Goal: Task Accomplishment & Management: Complete application form

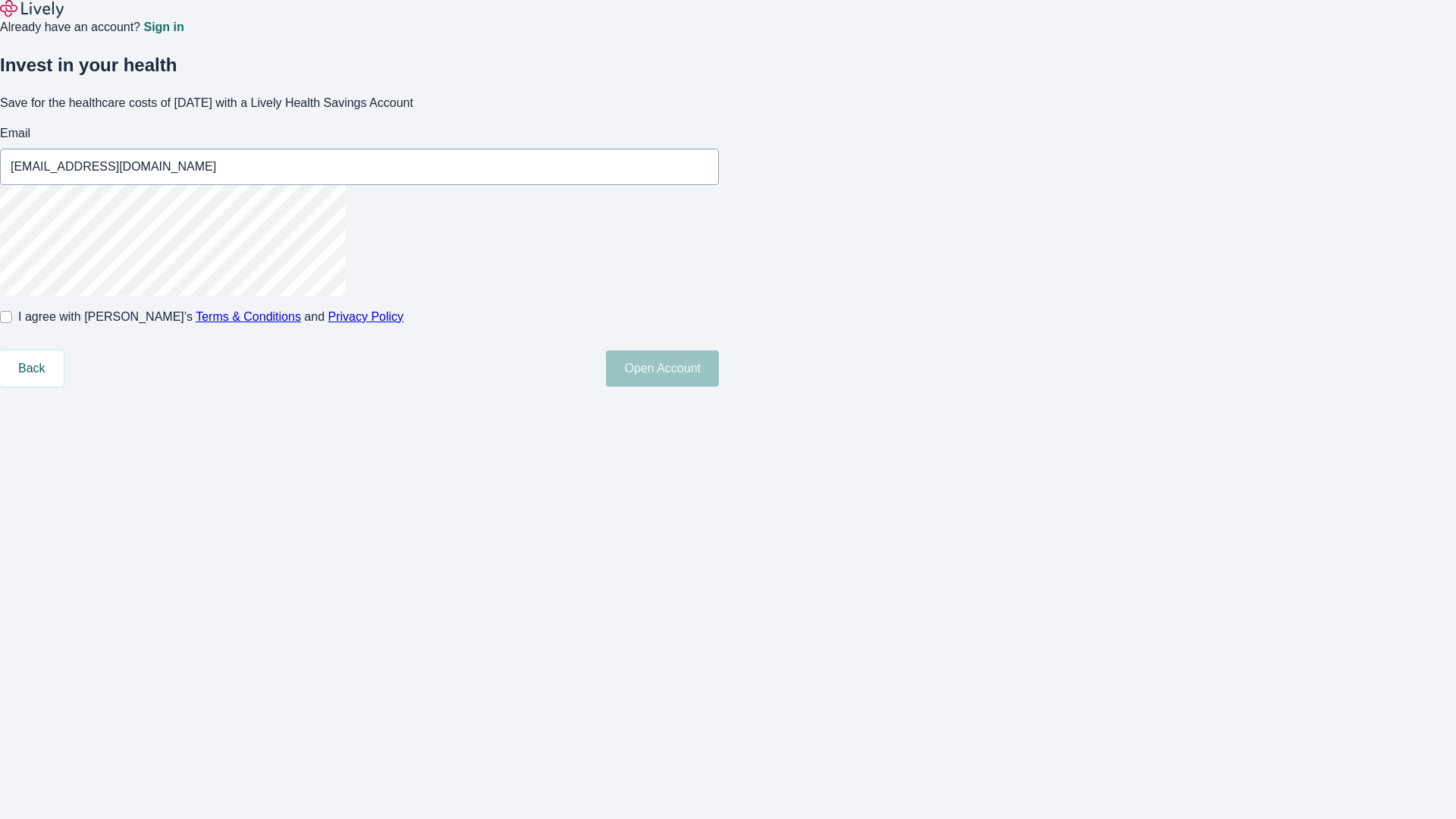
click at [12, 323] on input "I agree with Lively’s Terms & Conditions and Privacy Policy" at bounding box center [6, 316] width 12 height 12
checkbox input "true"
click at [719, 387] on button "Open Account" at bounding box center [663, 368] width 113 height 36
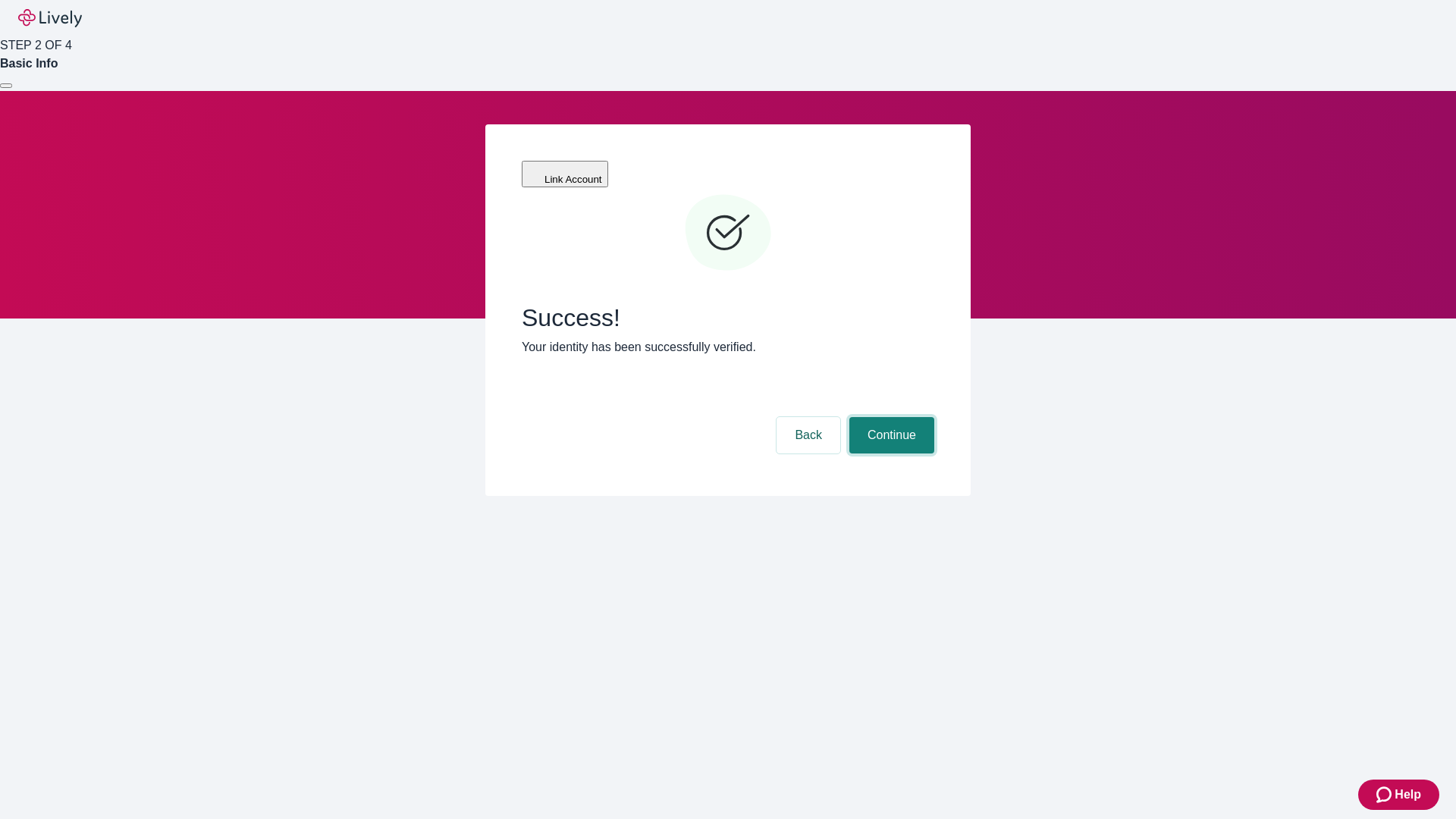
click at [890, 416] on button "Continue" at bounding box center [892, 434] width 85 height 36
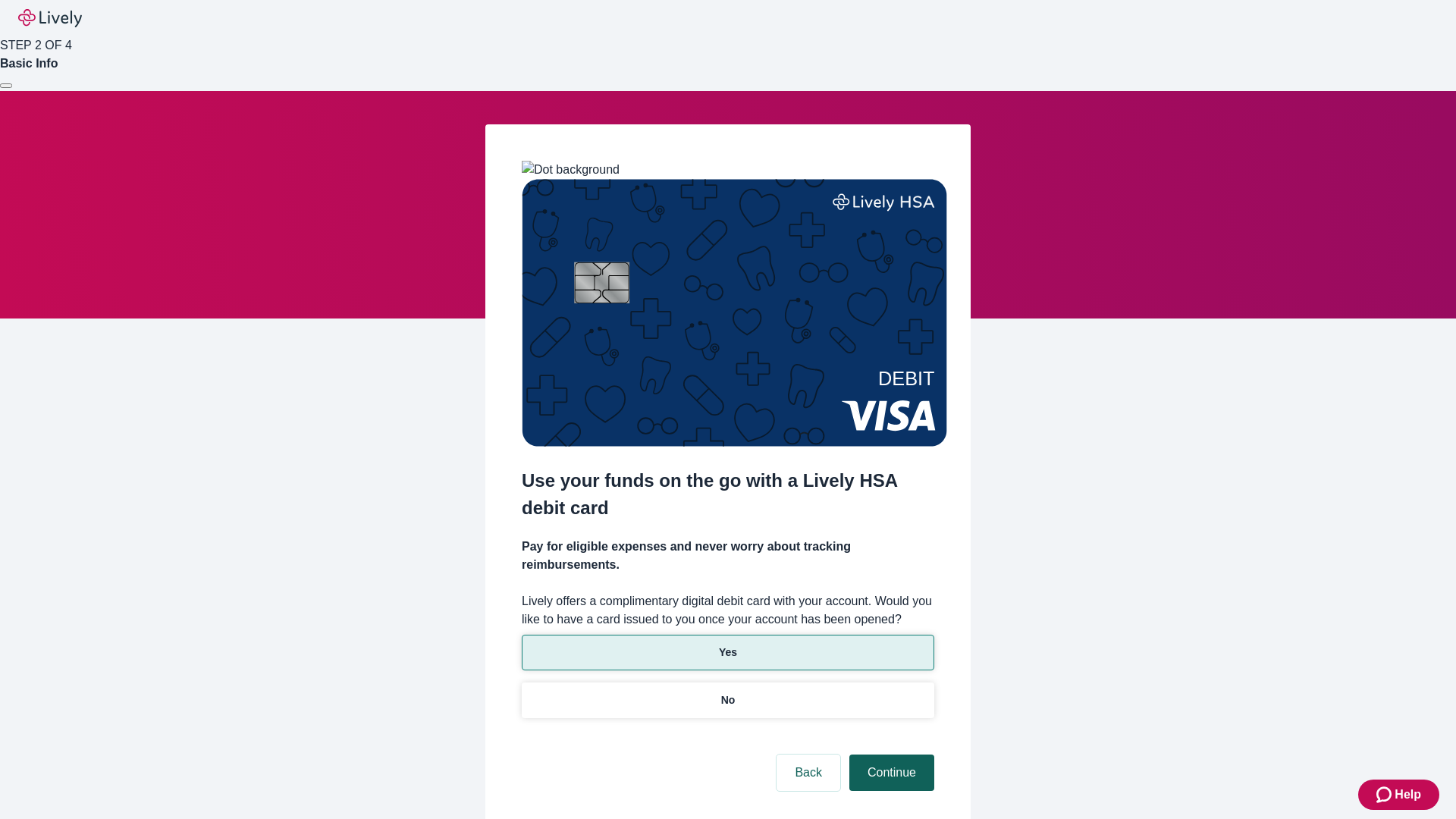
click at [728, 692] on p "No" at bounding box center [728, 699] width 15 height 16
click at [890, 754] on button "Continue" at bounding box center [892, 772] width 85 height 36
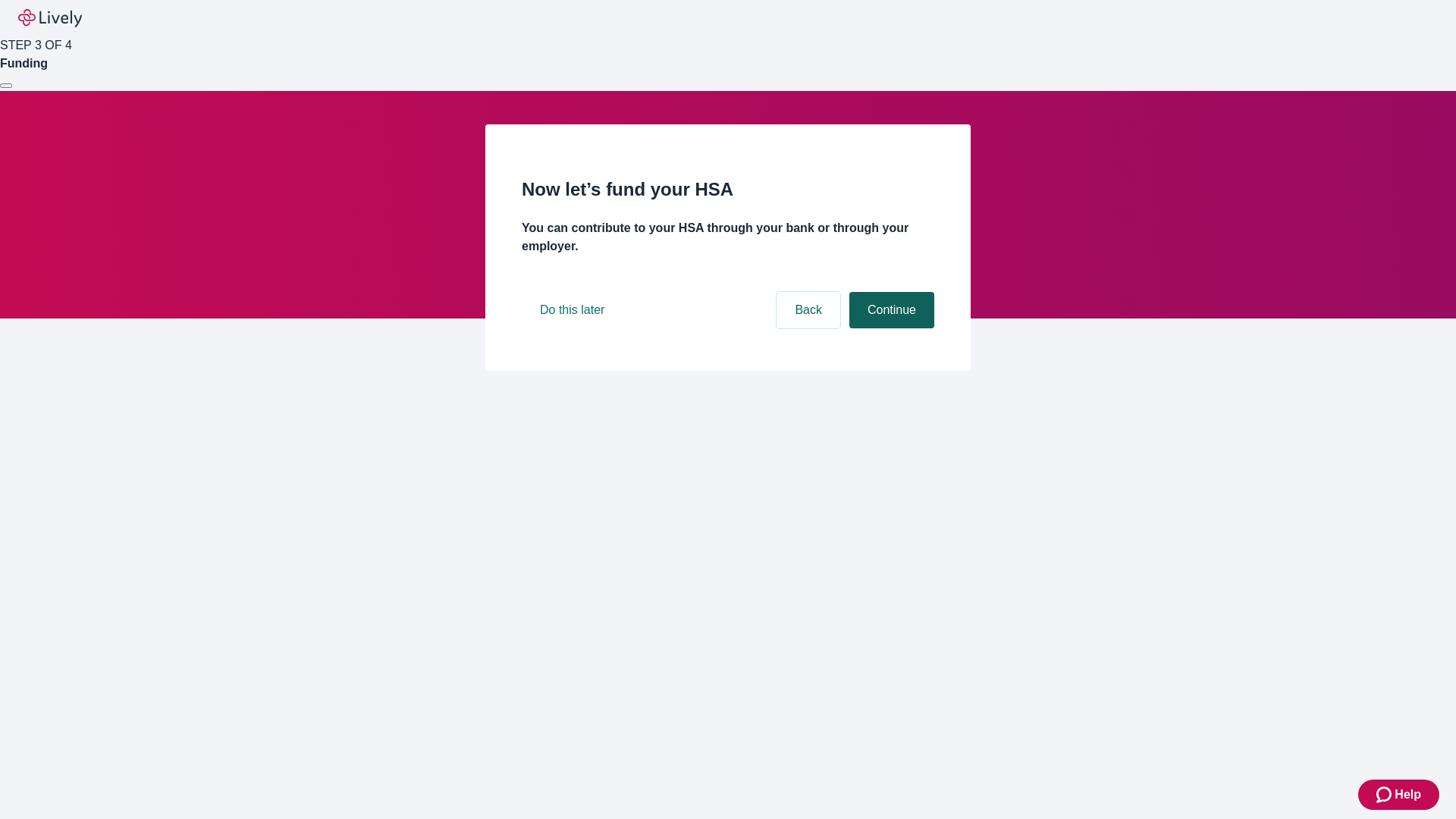
click at [890, 328] on button "Continue" at bounding box center [892, 310] width 85 height 36
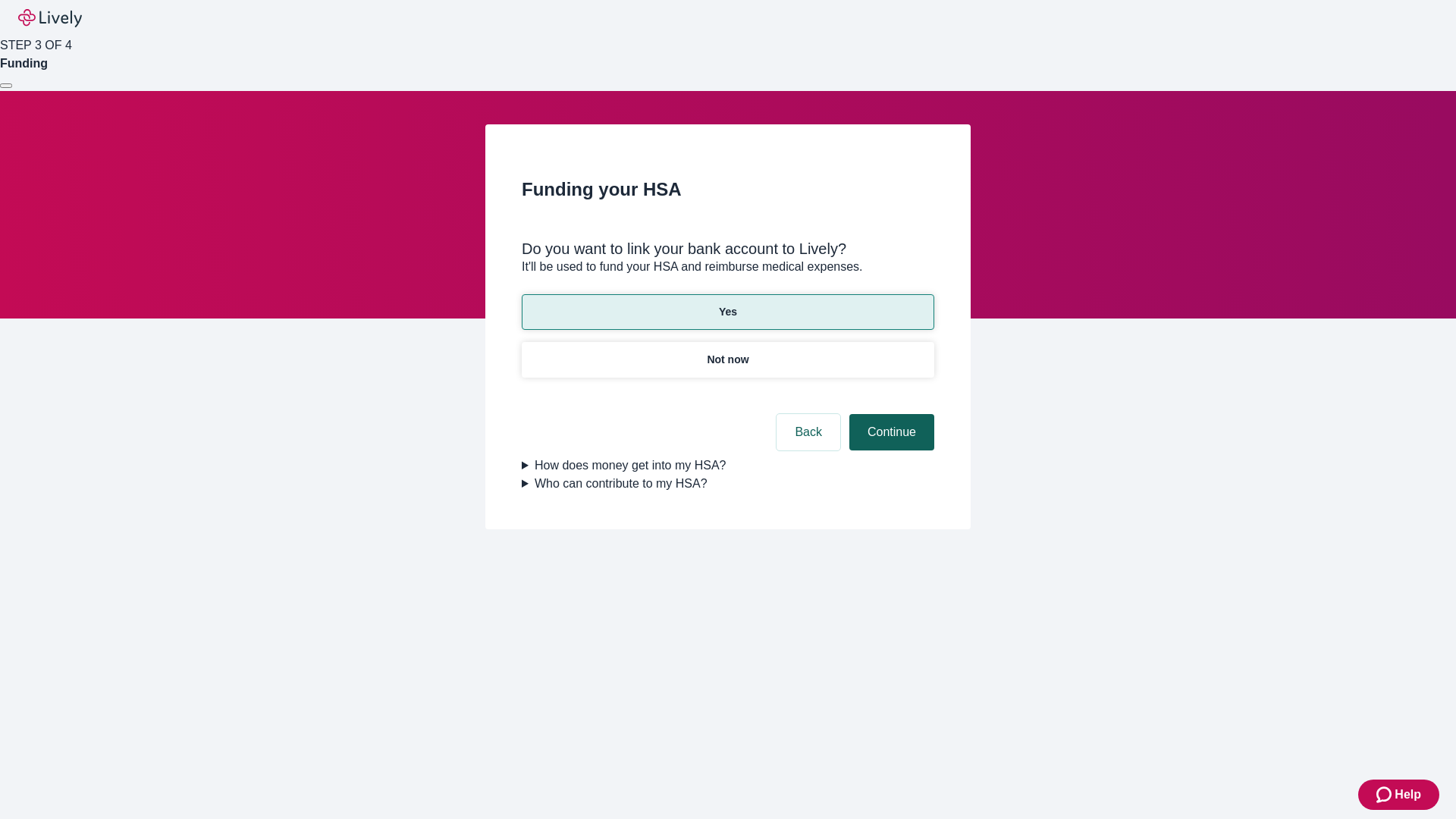
click at [890, 414] on button "Continue" at bounding box center [892, 431] width 85 height 36
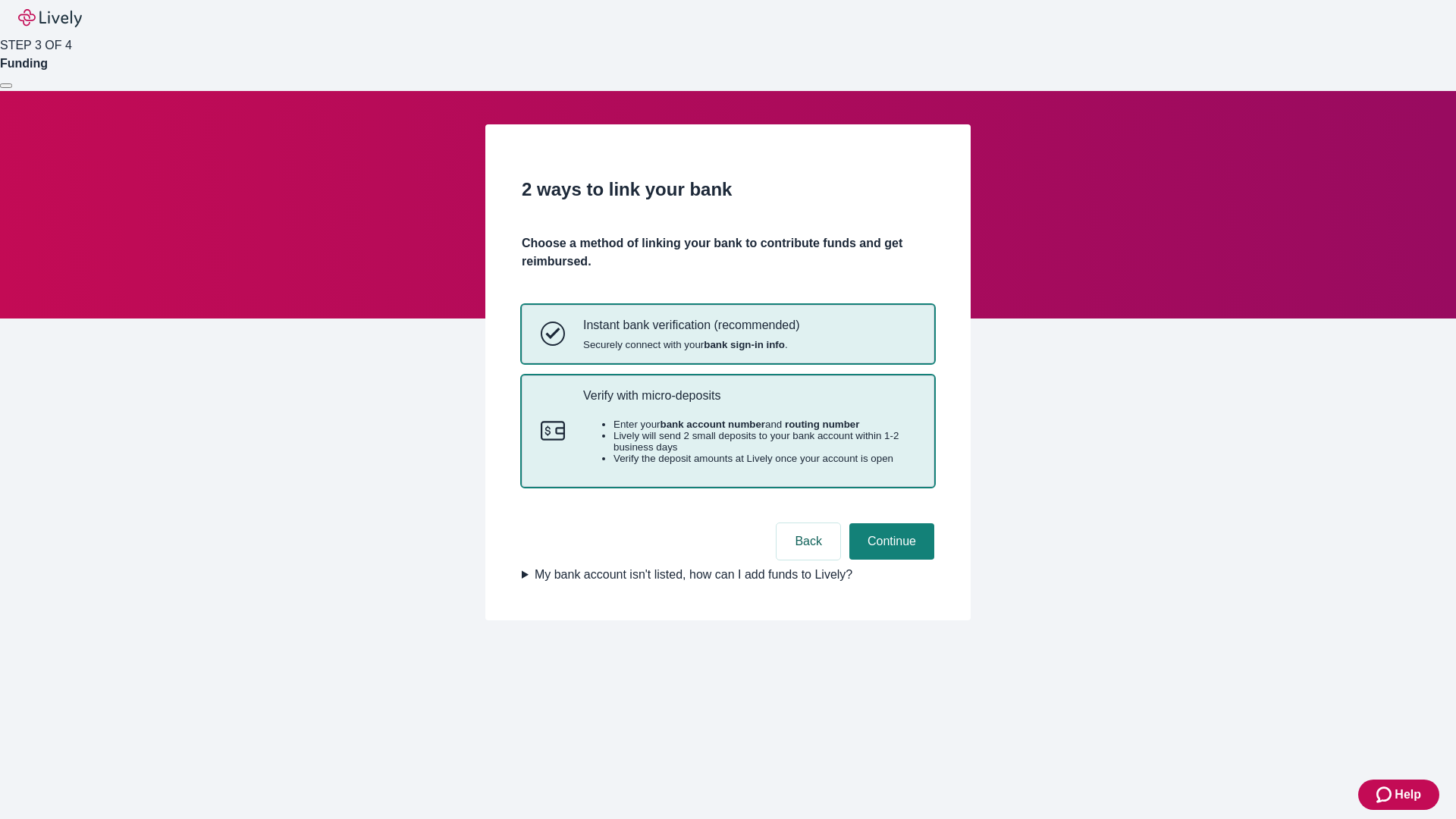
click at [749, 403] on p "Verify with micro-deposits" at bounding box center [749, 395] width 332 height 15
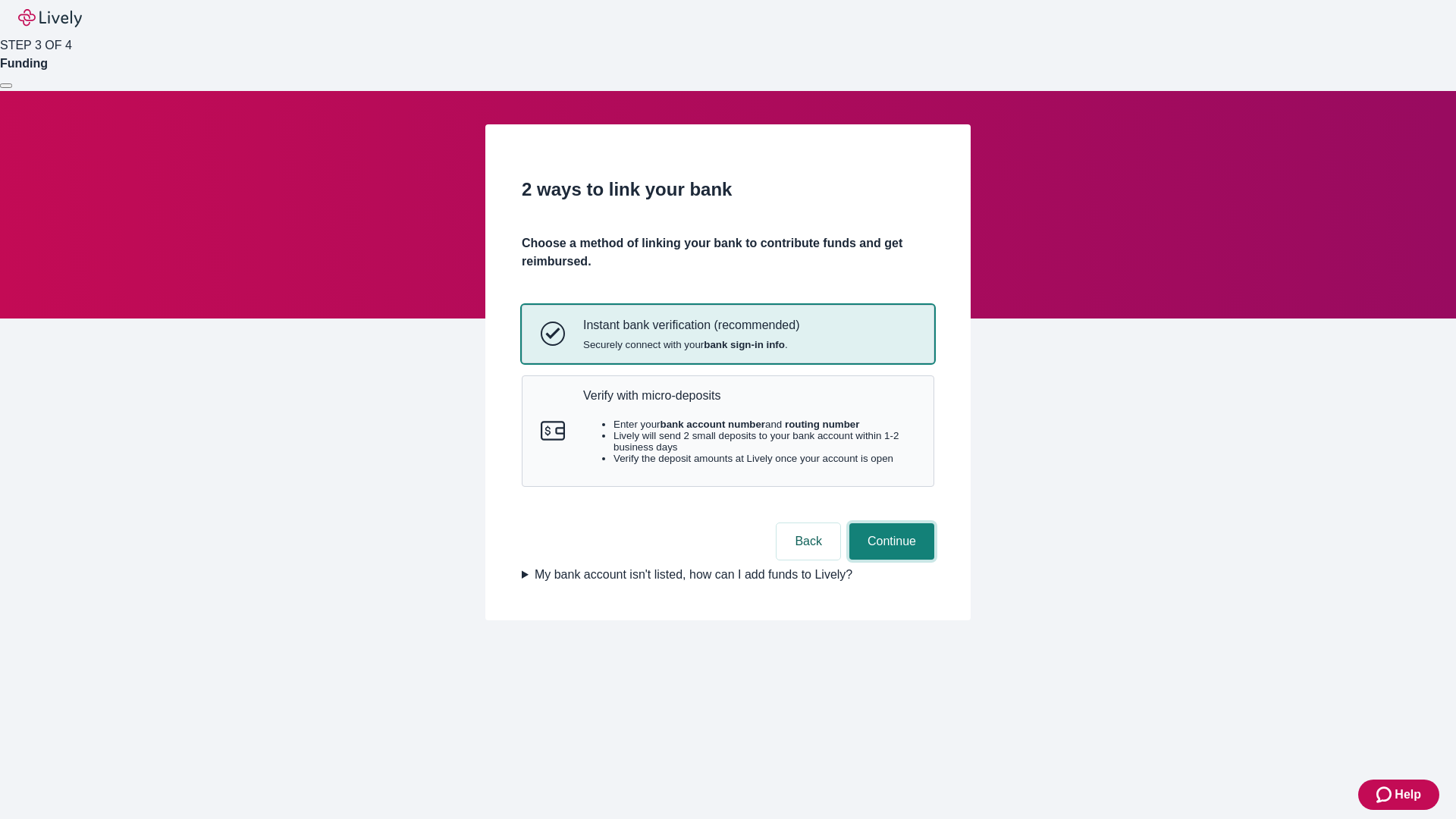
click at [890, 559] on button "Continue" at bounding box center [892, 541] width 85 height 36
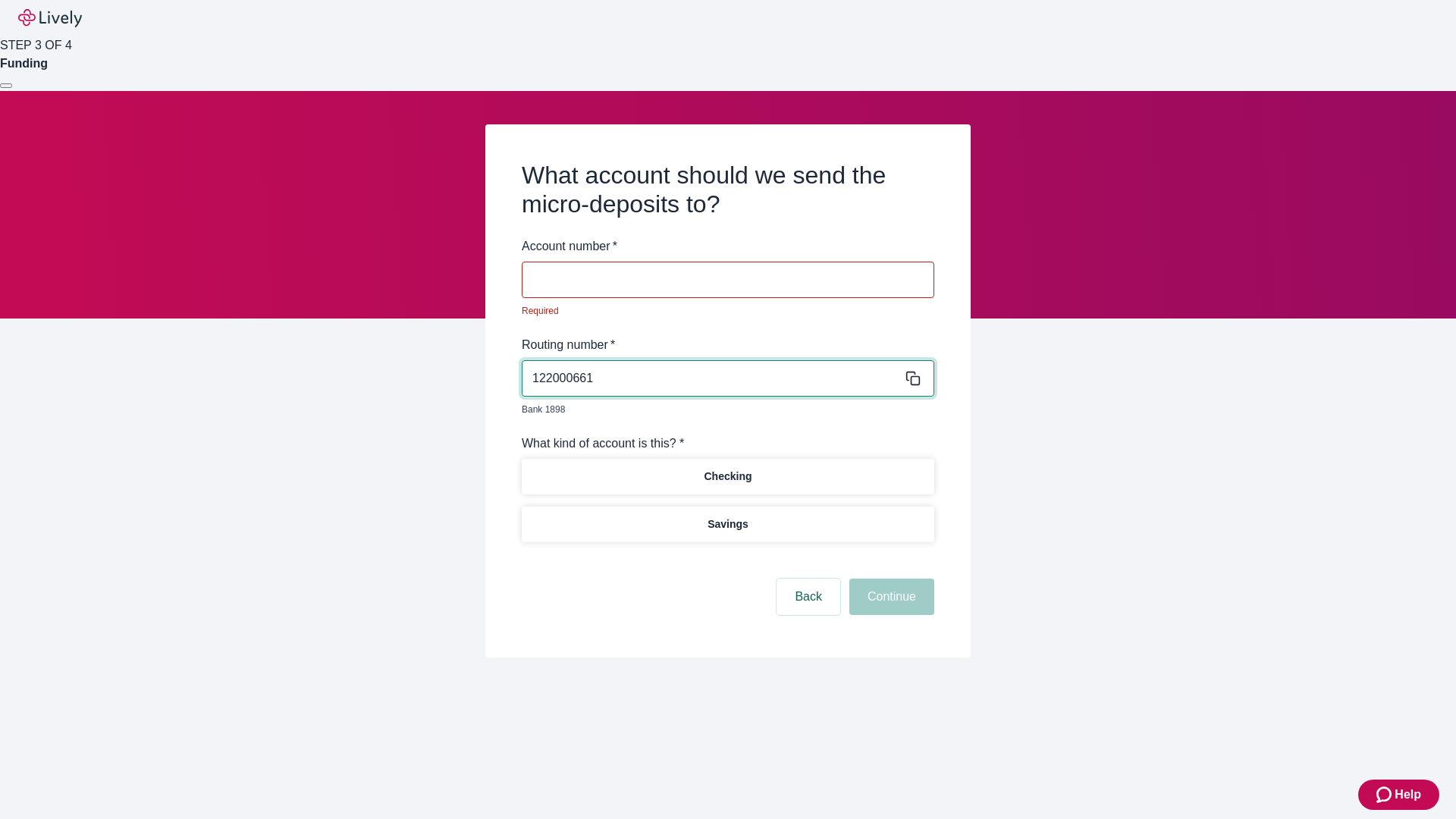
type input "122000661"
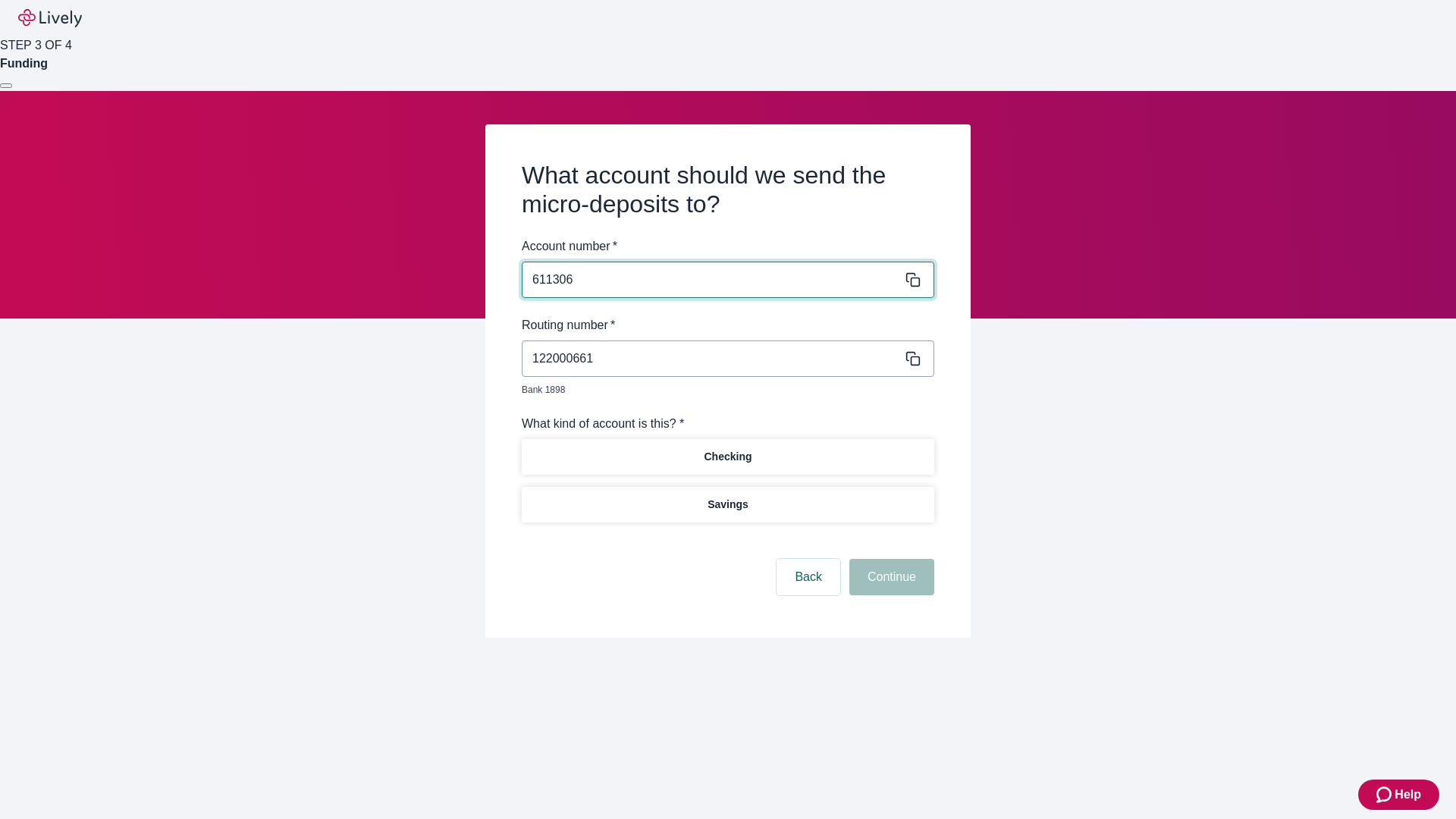
type input "611306"
click at [728, 449] on p "Checking" at bounding box center [727, 456] width 47 height 16
click at [890, 559] on button "Continue" at bounding box center [892, 576] width 85 height 36
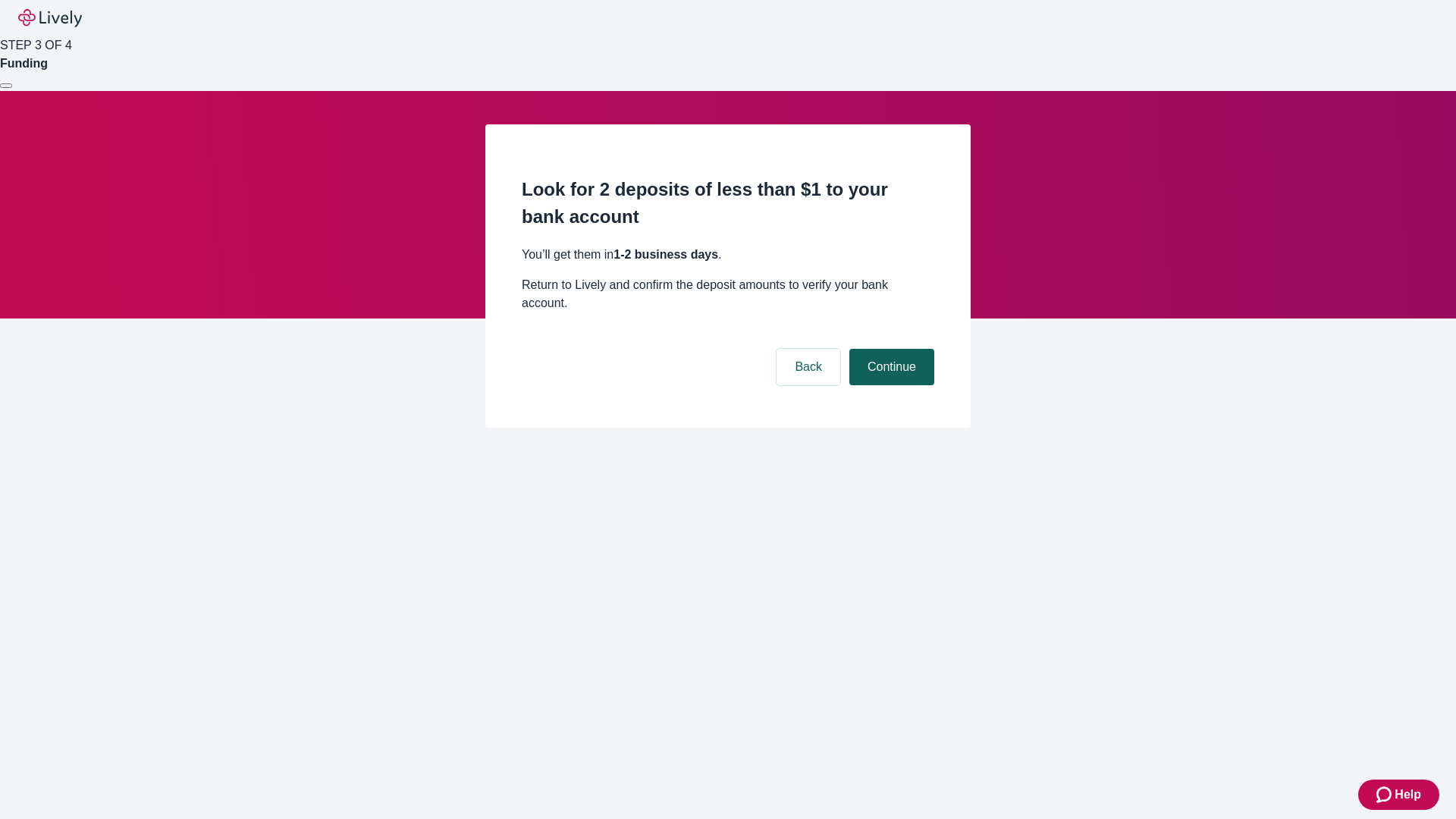
click at [890, 349] on button "Continue" at bounding box center [892, 366] width 85 height 36
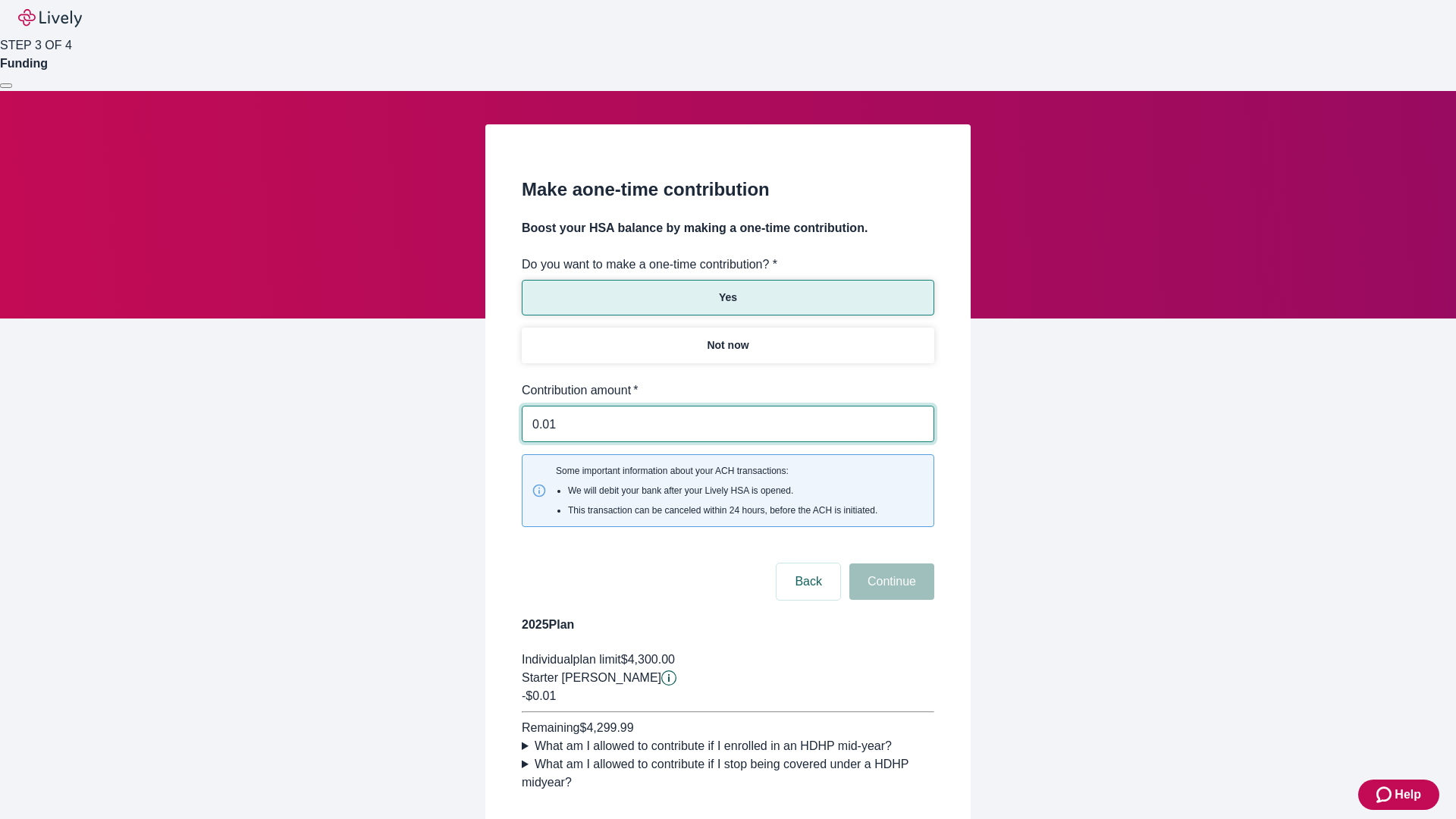
type input "0.01"
click at [890, 563] on button "Continue" at bounding box center [892, 581] width 85 height 36
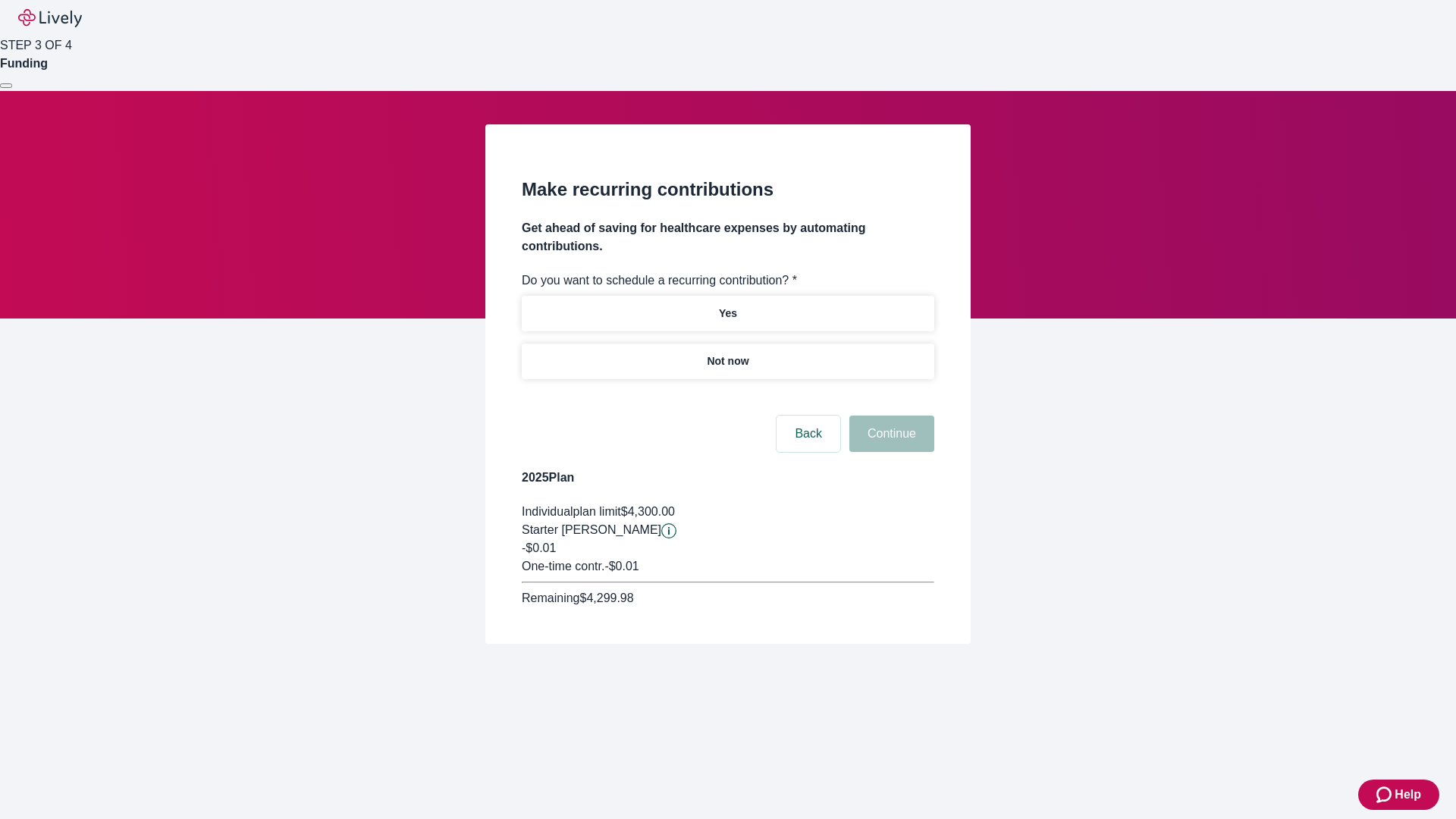
click at [728, 353] on p "Not now" at bounding box center [728, 361] width 42 height 16
click at [890, 416] on button "Continue" at bounding box center [892, 433] width 85 height 36
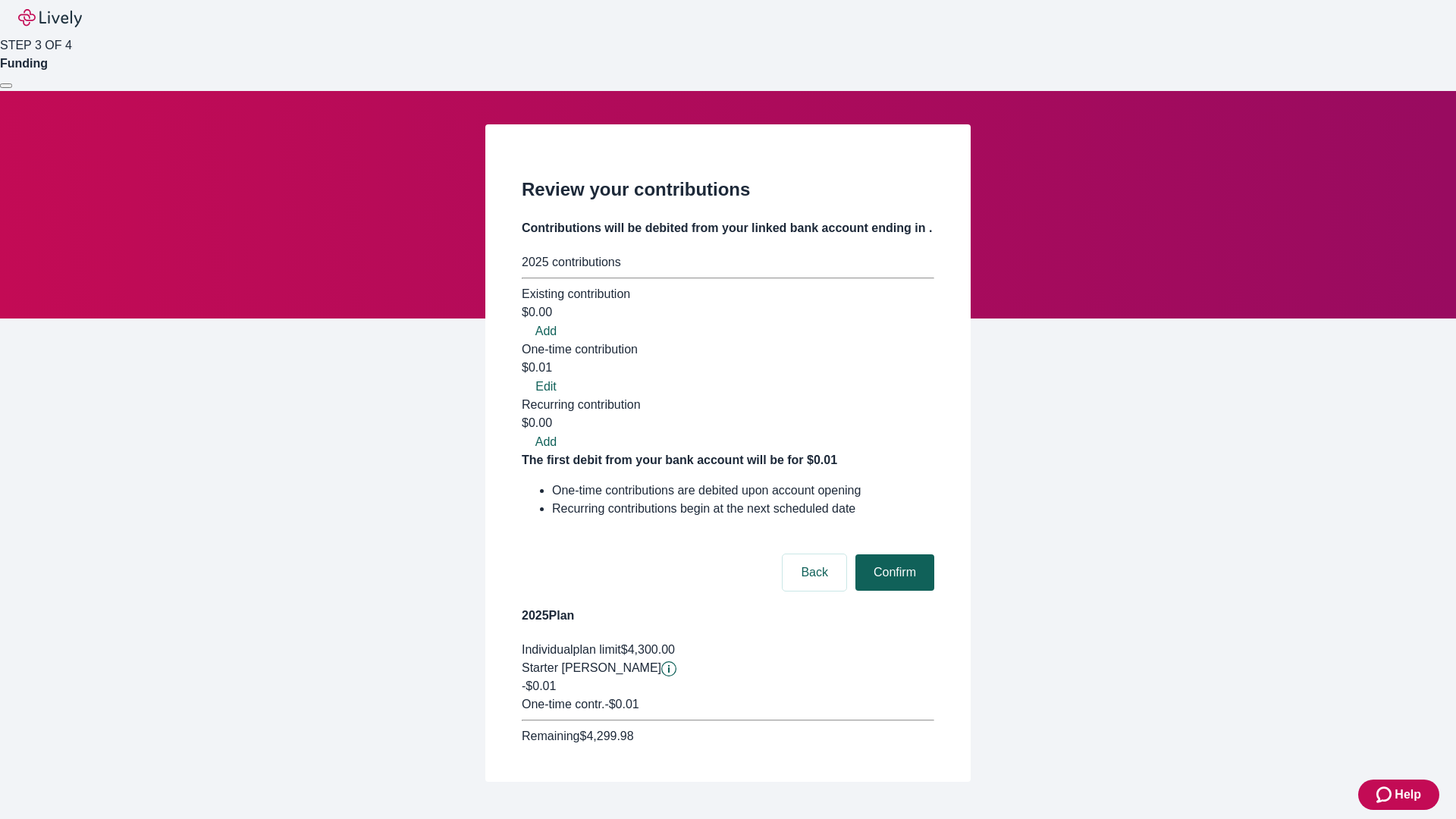
click at [893, 554] on button "Confirm" at bounding box center [895, 571] width 79 height 36
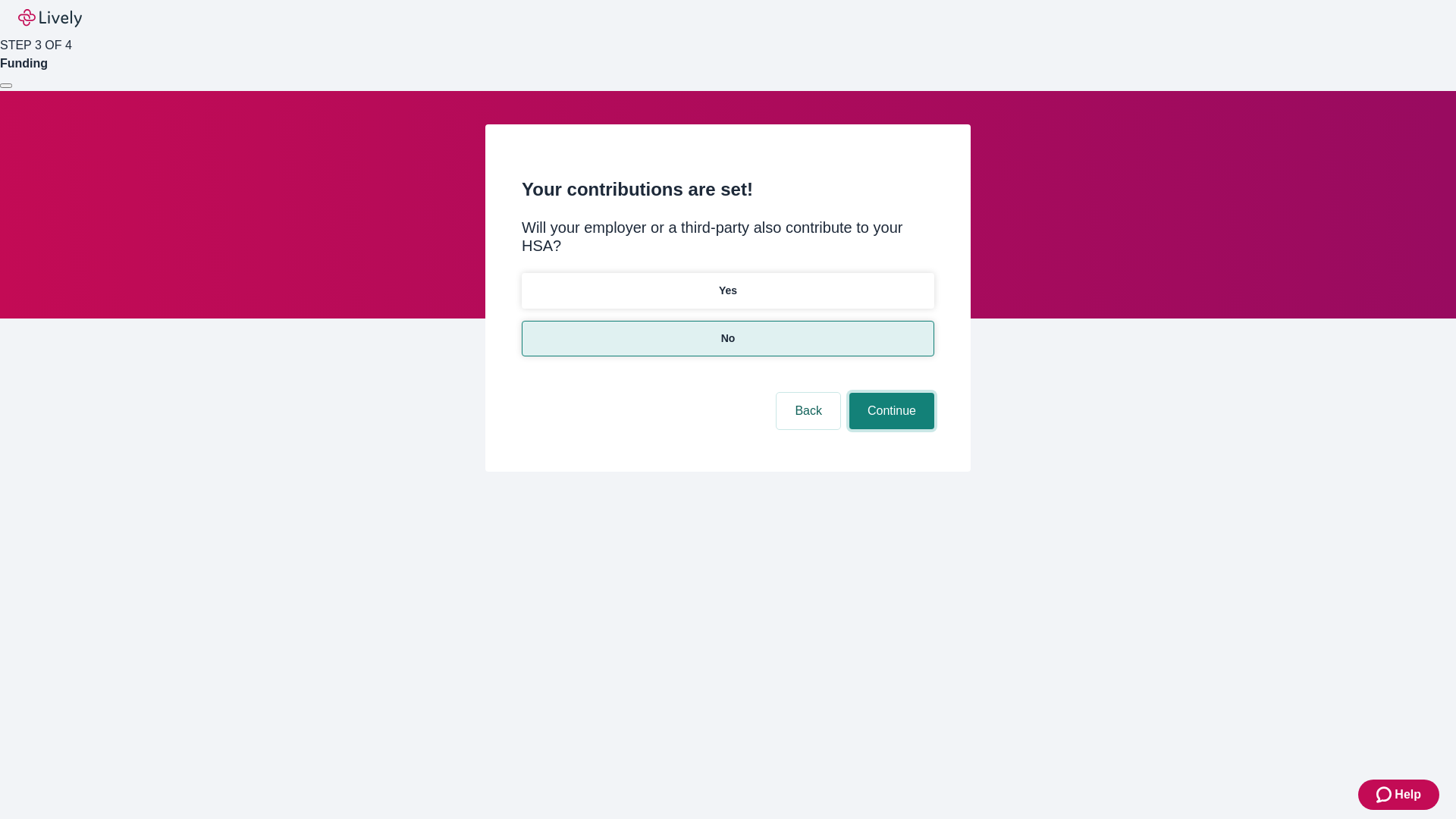
click at [890, 392] on button "Continue" at bounding box center [892, 410] width 85 height 36
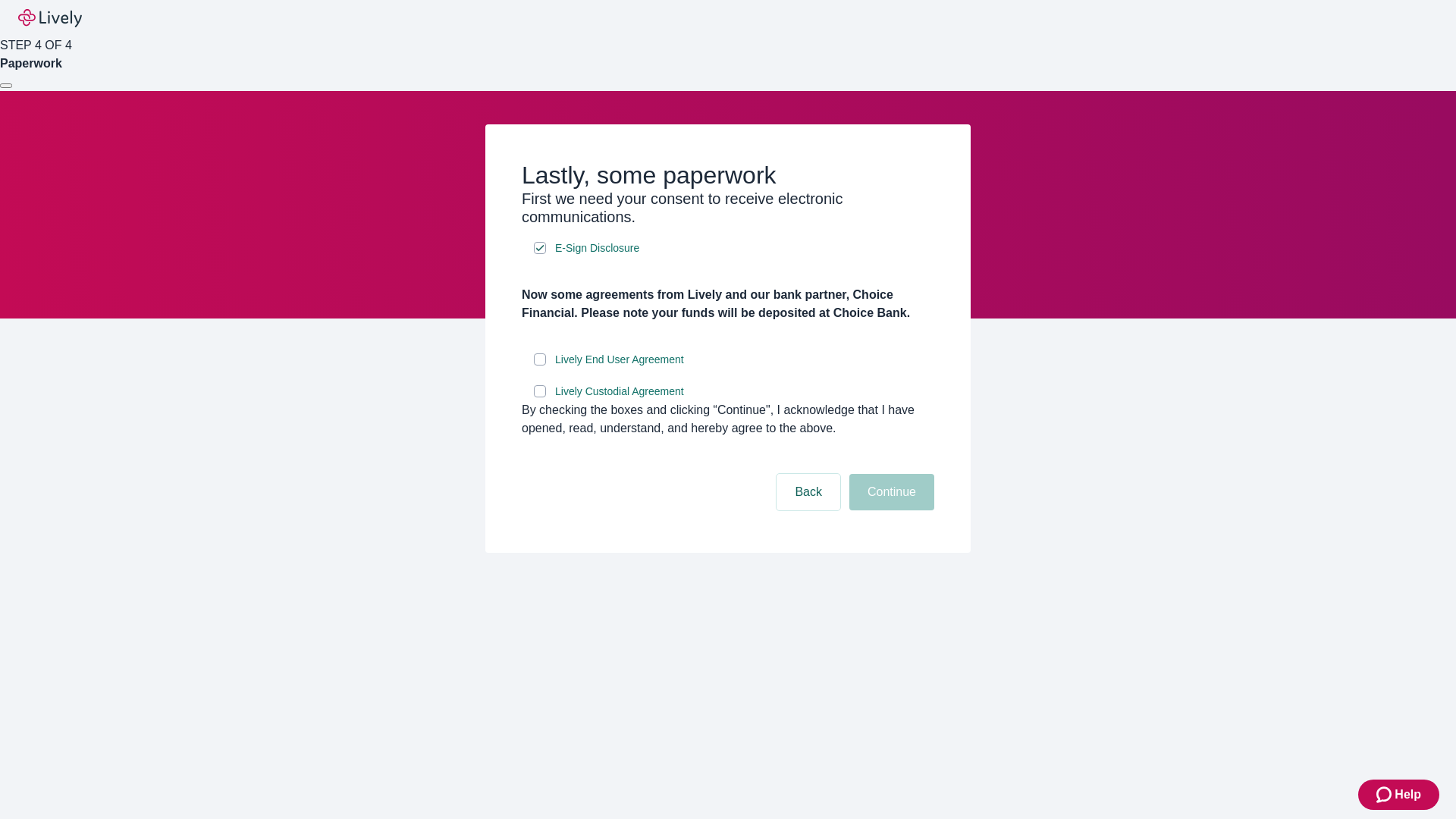
click at [540, 365] on input "Lively End User Agreement" at bounding box center [539, 359] width 12 height 12
checkbox input "true"
click at [540, 397] on input "Lively Custodial Agreement" at bounding box center [539, 390] width 12 height 12
checkbox input "true"
click at [890, 510] on button "Continue" at bounding box center [892, 492] width 85 height 36
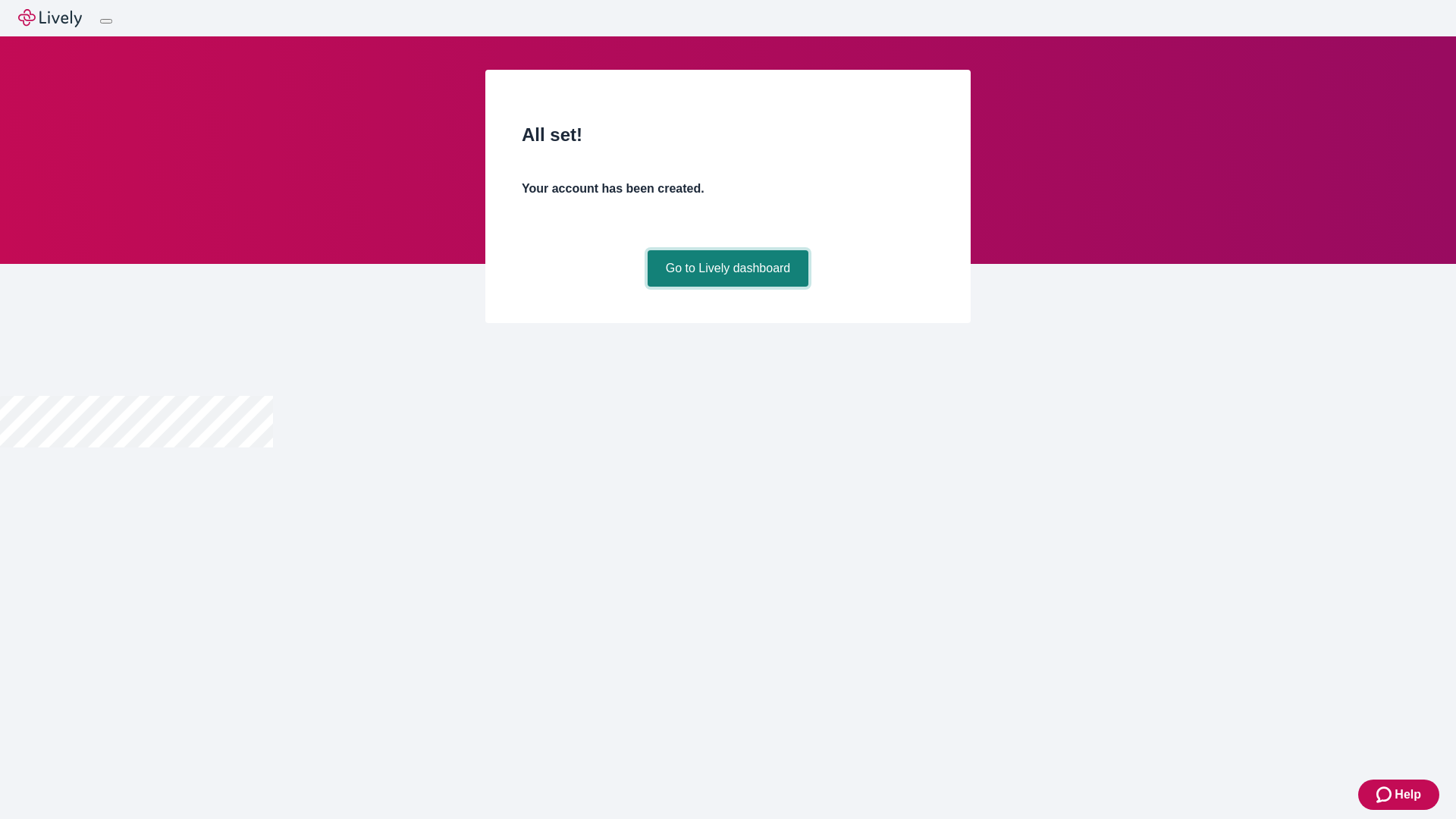
click at [728, 287] on link "Go to Lively dashboard" at bounding box center [728, 268] width 161 height 36
